Goal: Task Accomplishment & Management: Manage account settings

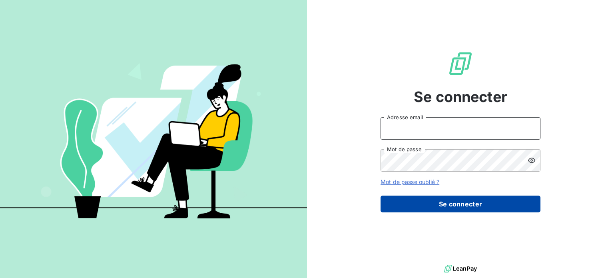
type input "[PERSON_NAME][EMAIL_ADDRESS][DOMAIN_NAME]"
click at [454, 206] on button "Se connecter" at bounding box center [460, 203] width 160 height 17
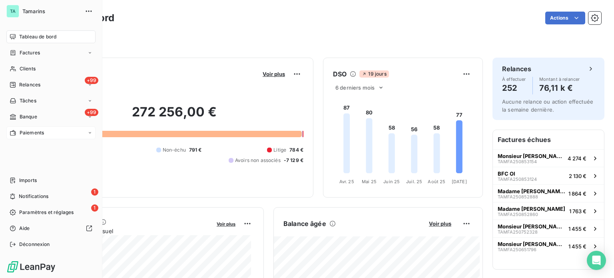
click at [53, 135] on div "Paiements" at bounding box center [50, 132] width 89 height 13
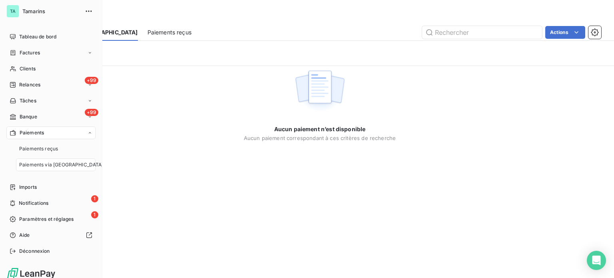
click at [44, 156] on nav "Paiements reçus Paiements via [GEOGRAPHIC_DATA]" at bounding box center [56, 156] width 80 height 29
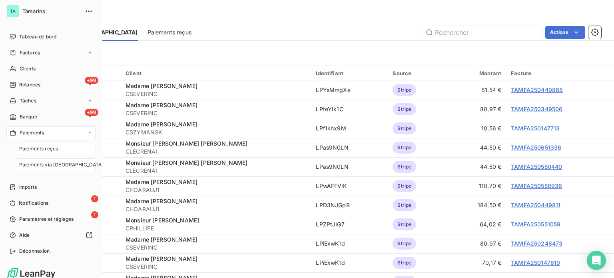
click at [49, 146] on span "Paiements reçus" at bounding box center [38, 148] width 39 height 7
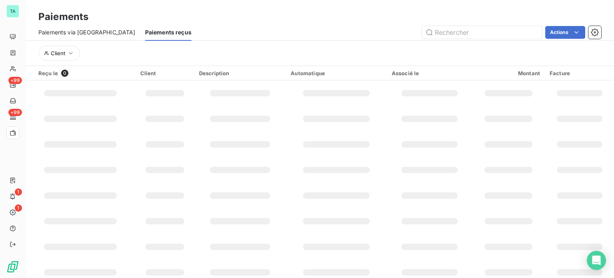
click at [90, 32] on span "Paiements via [GEOGRAPHIC_DATA]" at bounding box center [86, 32] width 97 height 8
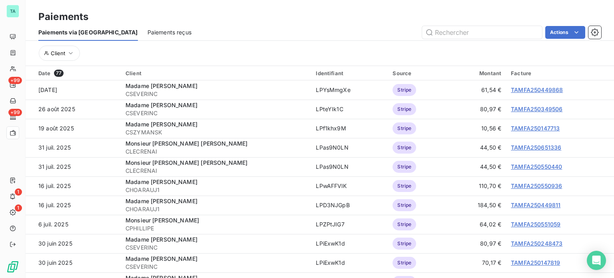
click at [147, 27] on div "Paiements reçus" at bounding box center [169, 32] width 44 height 17
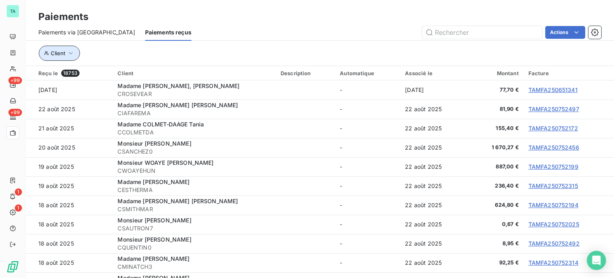
click at [72, 54] on icon "button" at bounding box center [71, 53] width 8 height 8
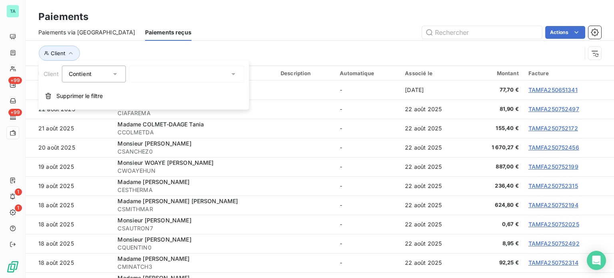
click at [118, 72] on icon at bounding box center [115, 74] width 8 height 8
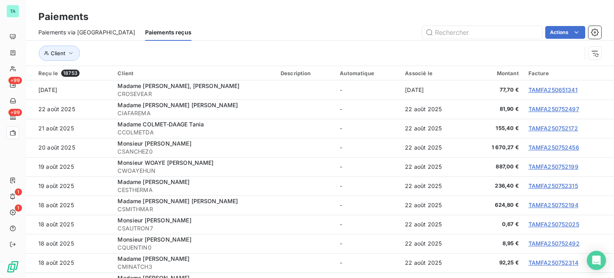
click at [258, 28] on div "Actions" at bounding box center [401, 32] width 400 height 13
click at [94, 28] on span "Paiements via [GEOGRAPHIC_DATA]" at bounding box center [86, 32] width 97 height 8
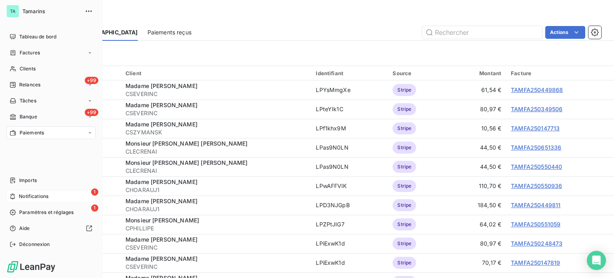
click at [59, 198] on div "1 Notifications" at bounding box center [50, 196] width 89 height 13
click at [51, 207] on div "1 Paramètres et réglages" at bounding box center [50, 212] width 89 height 13
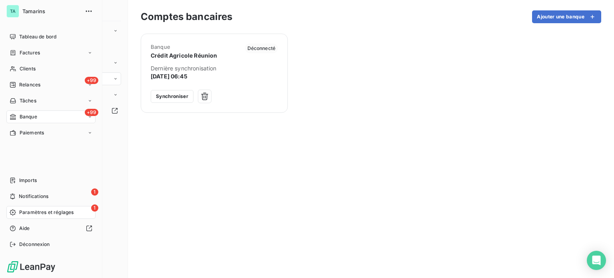
click at [89, 116] on icon at bounding box center [90, 116] width 5 height 5
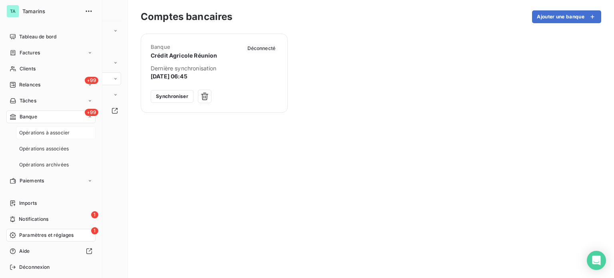
click at [54, 131] on span "Opérations à associer" at bounding box center [44, 132] width 50 height 7
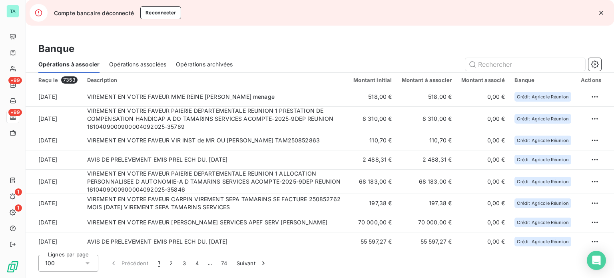
click at [147, 60] on span "Opérations associées" at bounding box center [137, 64] width 57 height 8
